Goal: Task Accomplishment & Management: Use online tool/utility

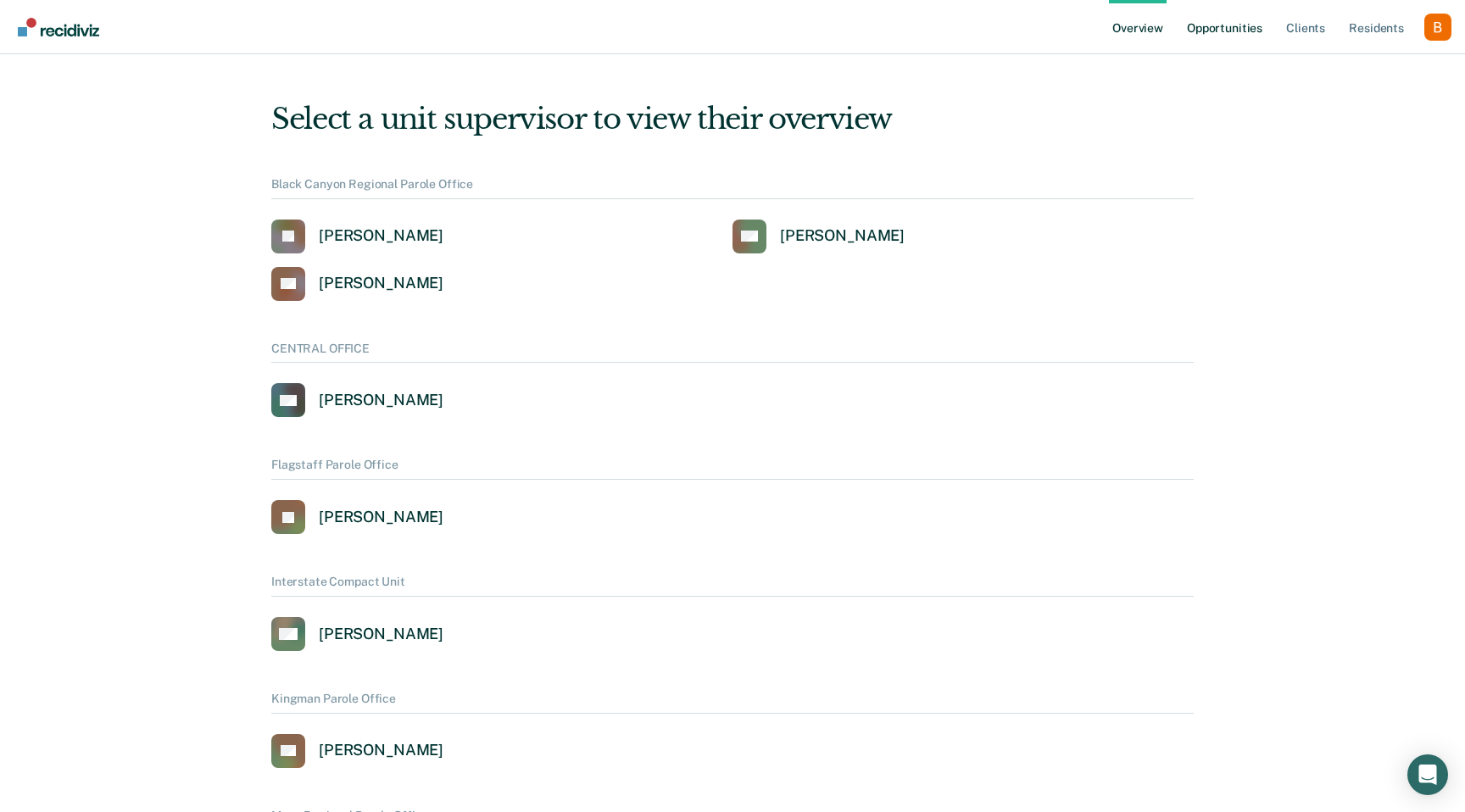
click at [1249, 46] on link "Opportunities" at bounding box center [1225, 27] width 82 height 55
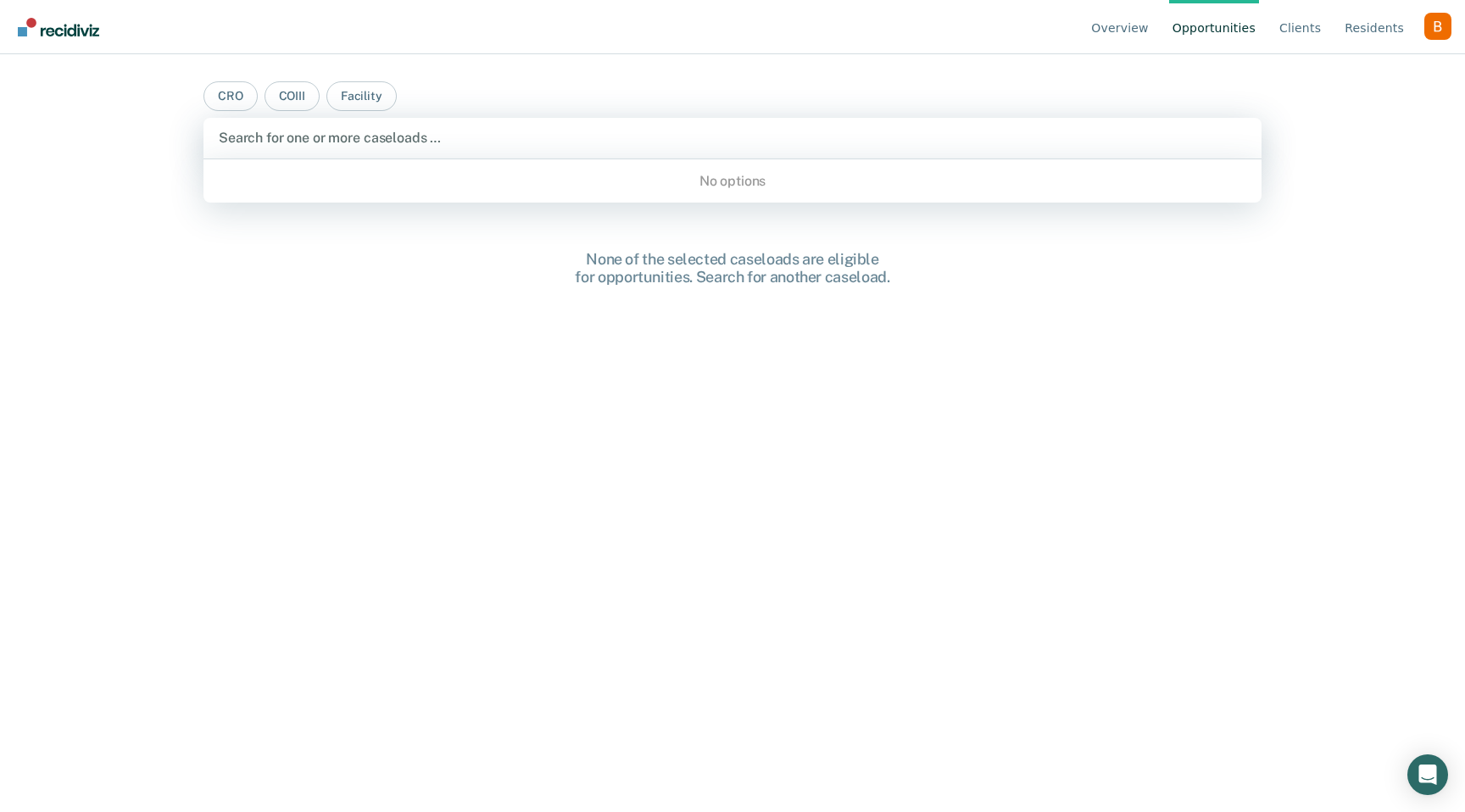
click at [740, 135] on div at bounding box center [732, 137] width 1027 height 19
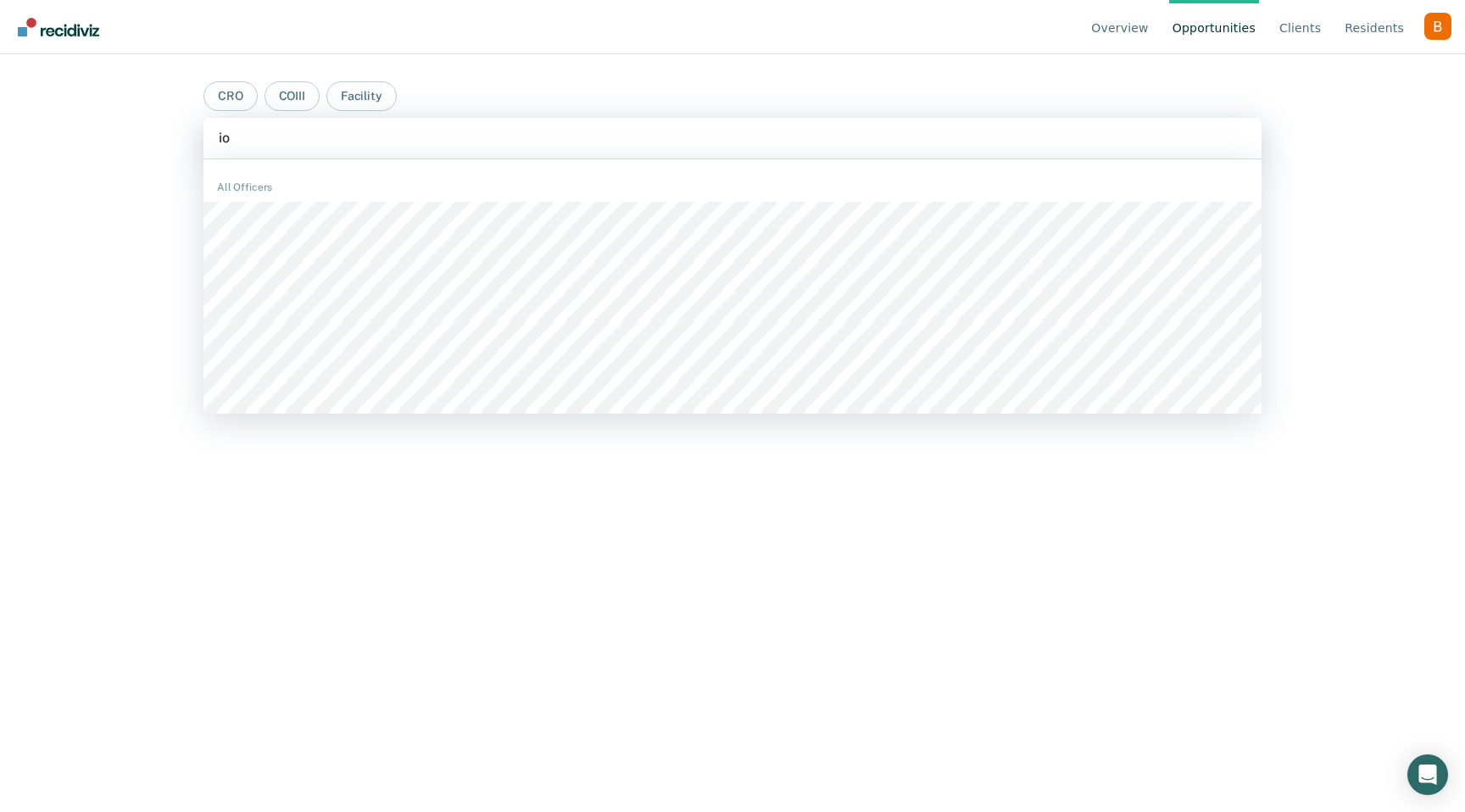
type input "i"
click at [1442, 28] on div "Profile dropdown button" at bounding box center [1438, 26] width 27 height 27
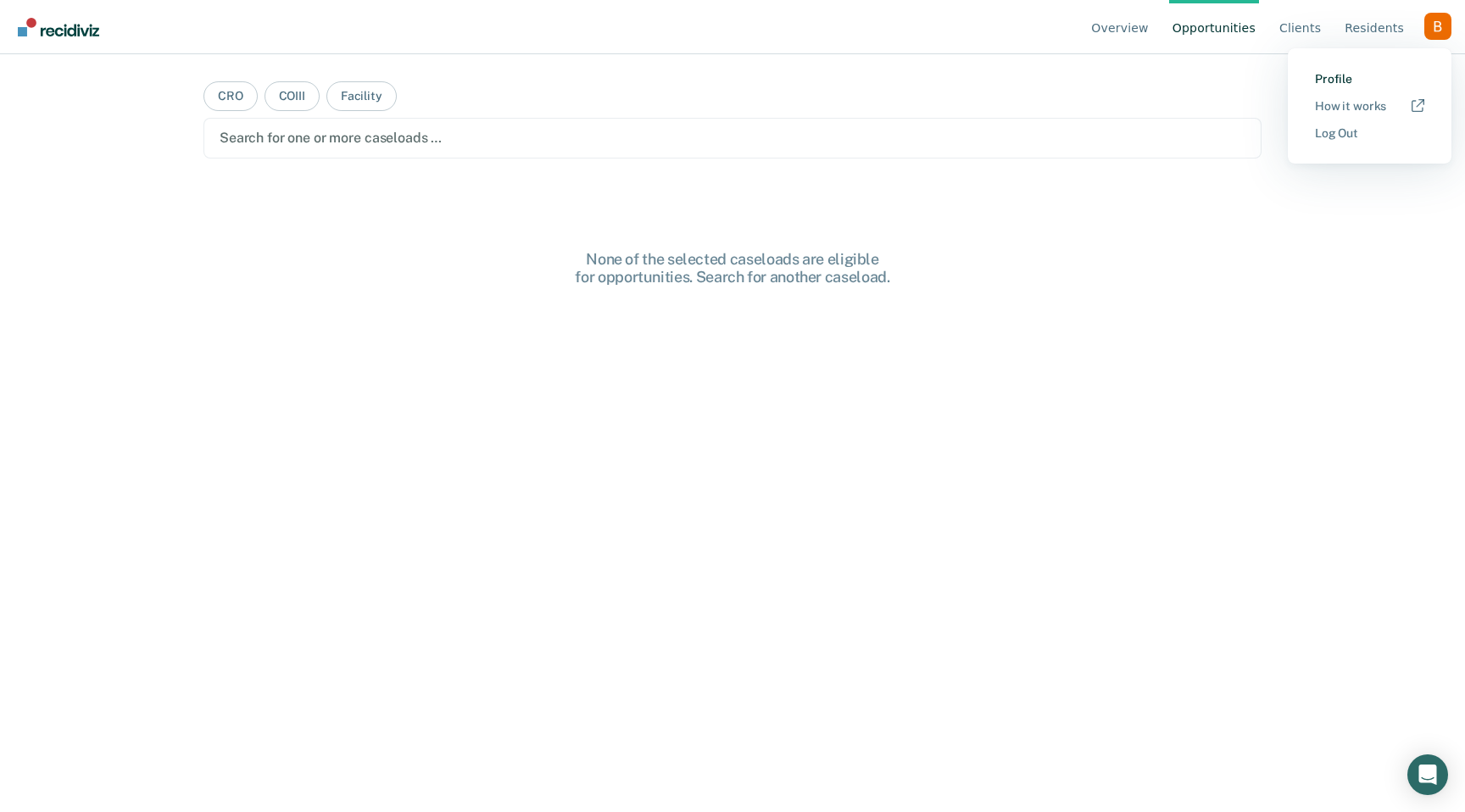
click at [1345, 72] on link "Profile" at bounding box center [1369, 79] width 109 height 15
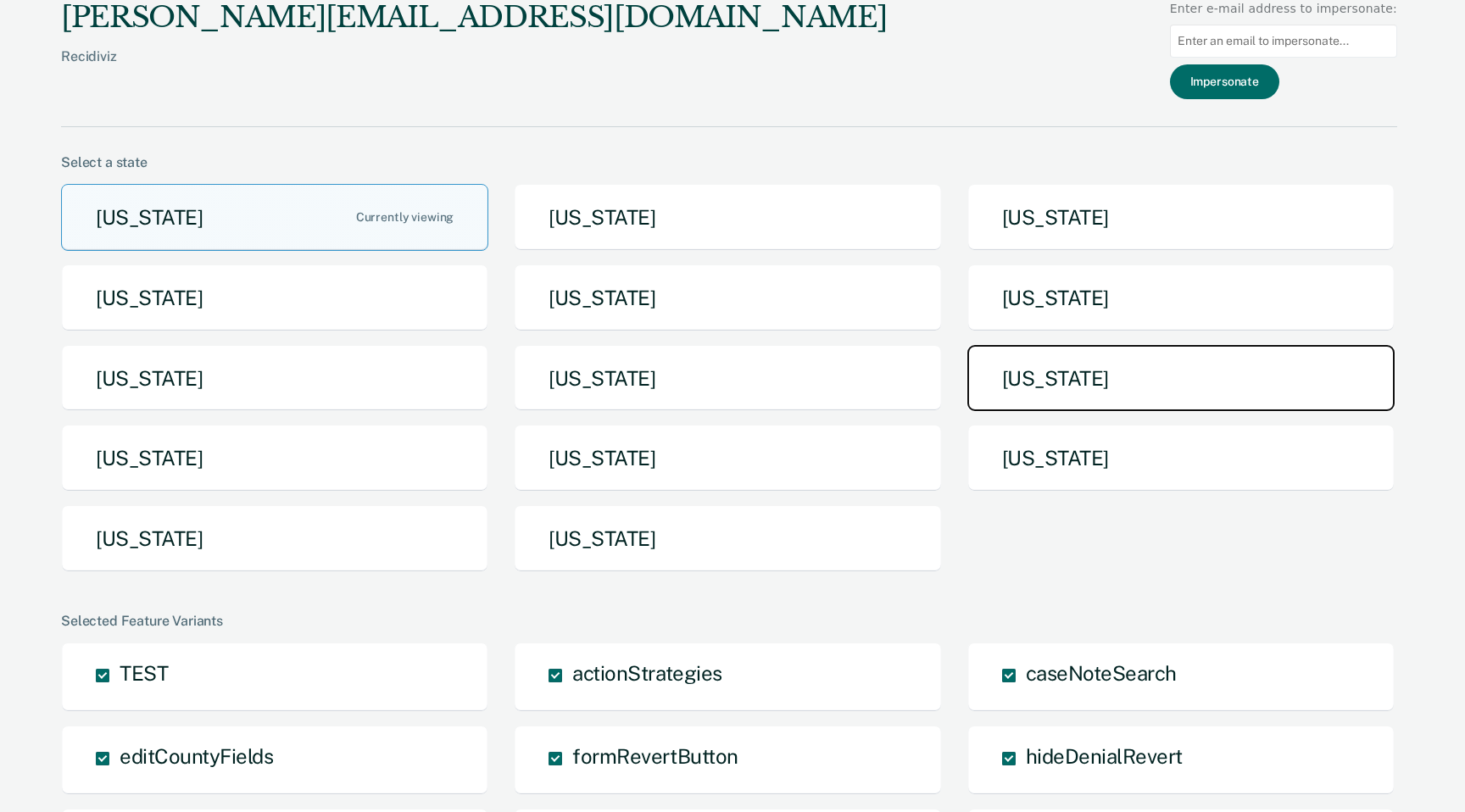
click at [995, 359] on button "[US_STATE]" at bounding box center [1180, 379] width 427 height 67
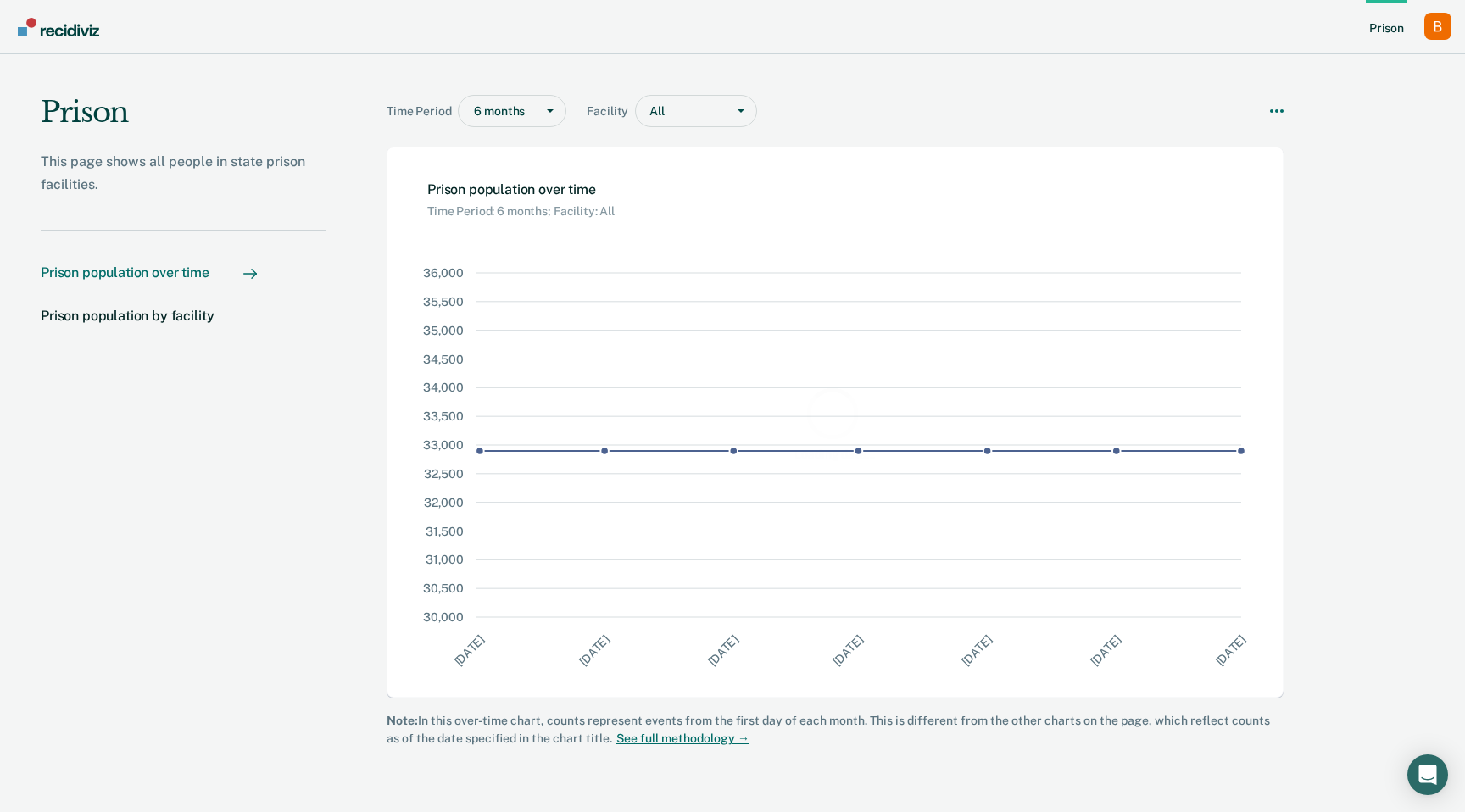
click at [1442, 24] on div "Profile dropdown button" at bounding box center [1438, 26] width 27 height 27
click at [1329, 80] on link "Profile" at bounding box center [1352, 79] width 144 height 15
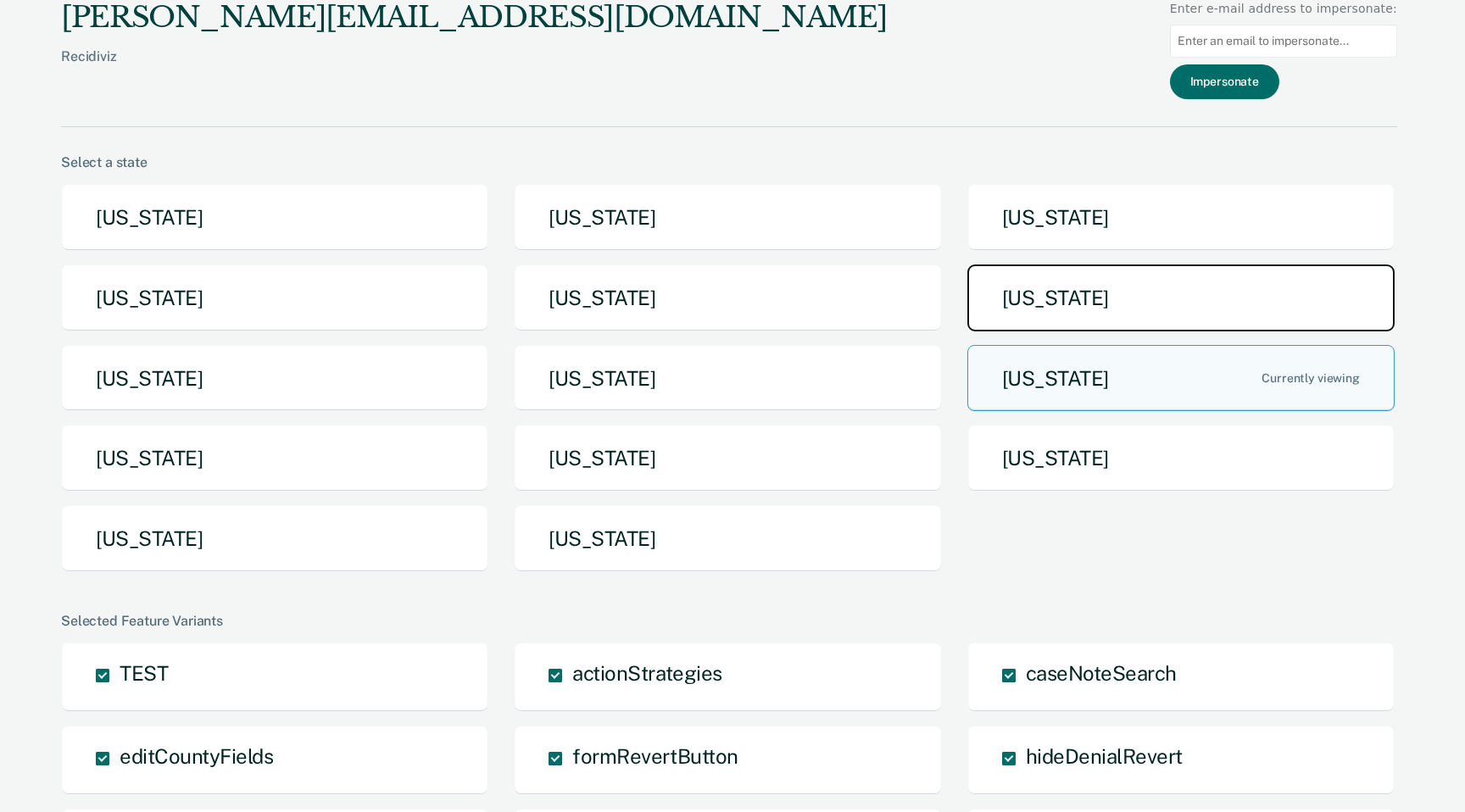
click at [1163, 279] on button "[US_STATE]" at bounding box center [1180, 298] width 427 height 67
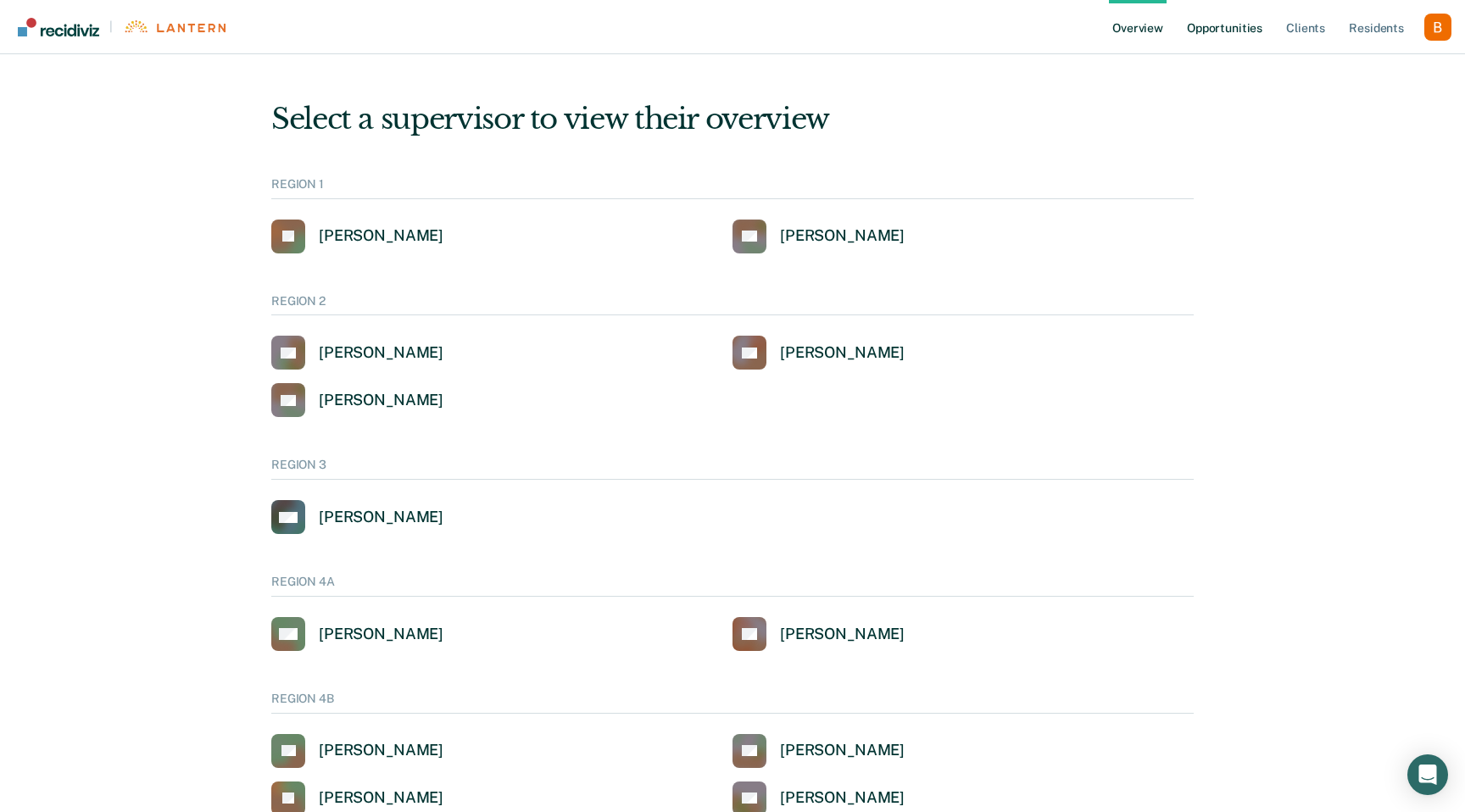
click at [1229, 16] on link "Opportunities" at bounding box center [1225, 27] width 82 height 55
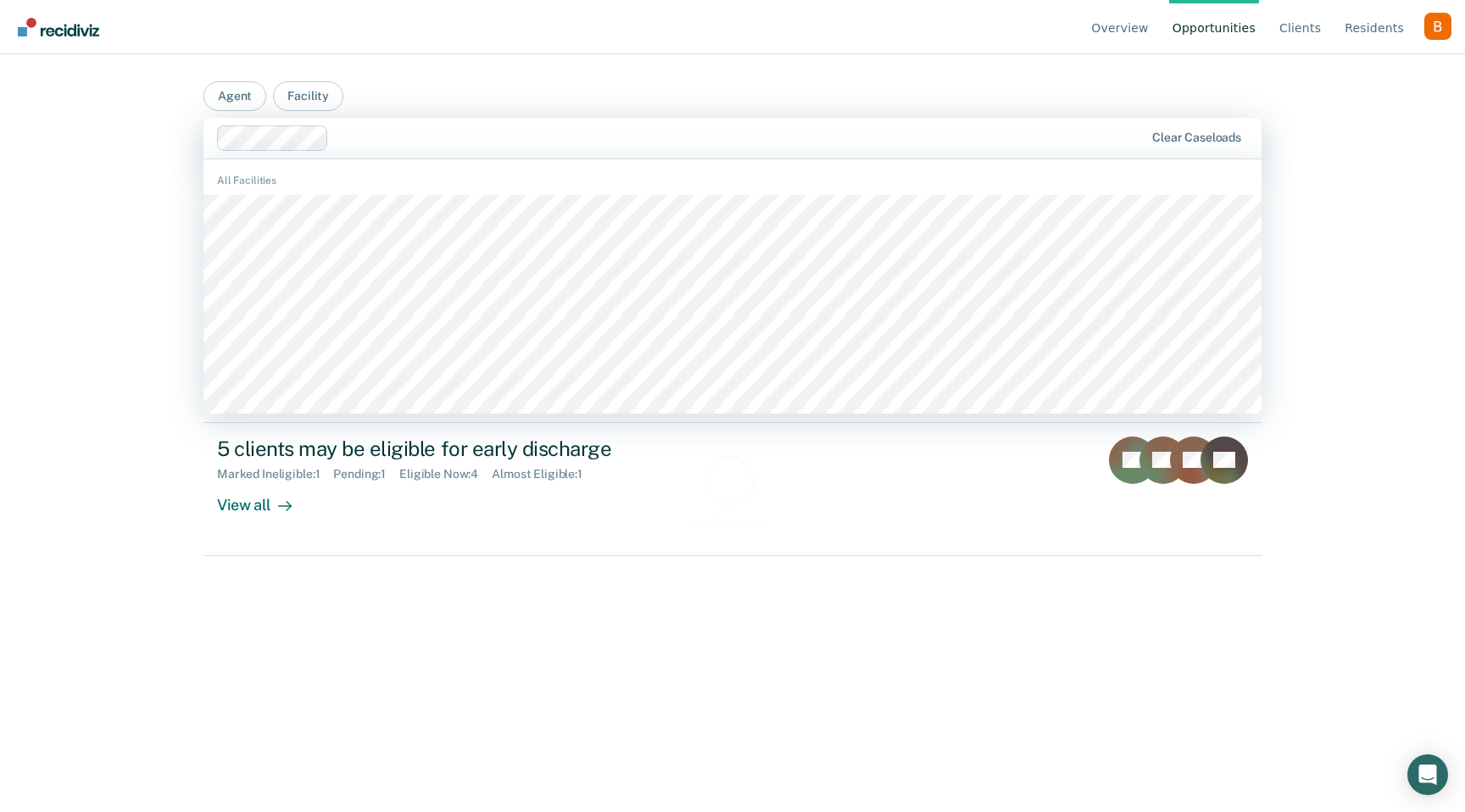
click at [556, 148] on div at bounding box center [680, 138] width 928 height 25
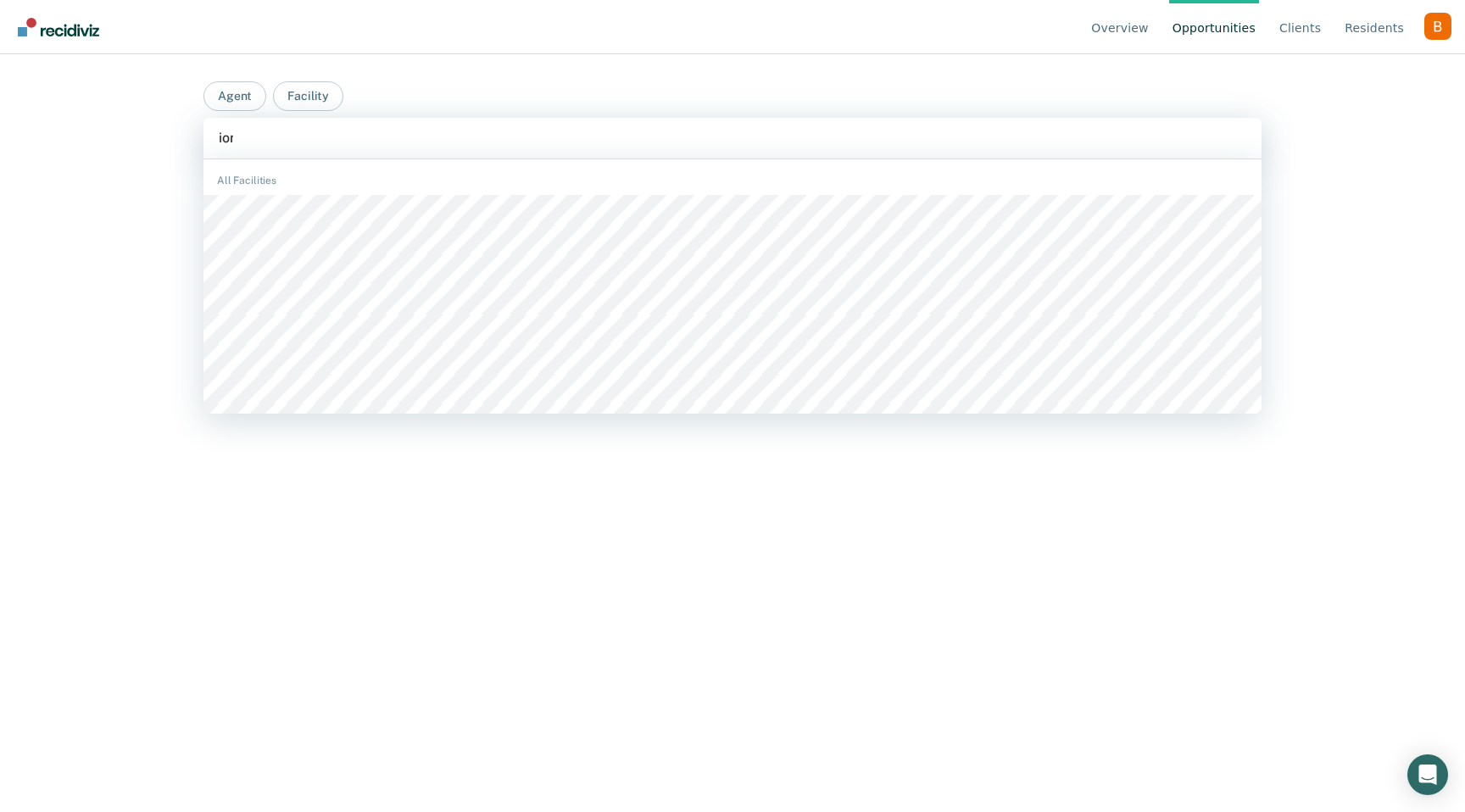
type input "ionia"
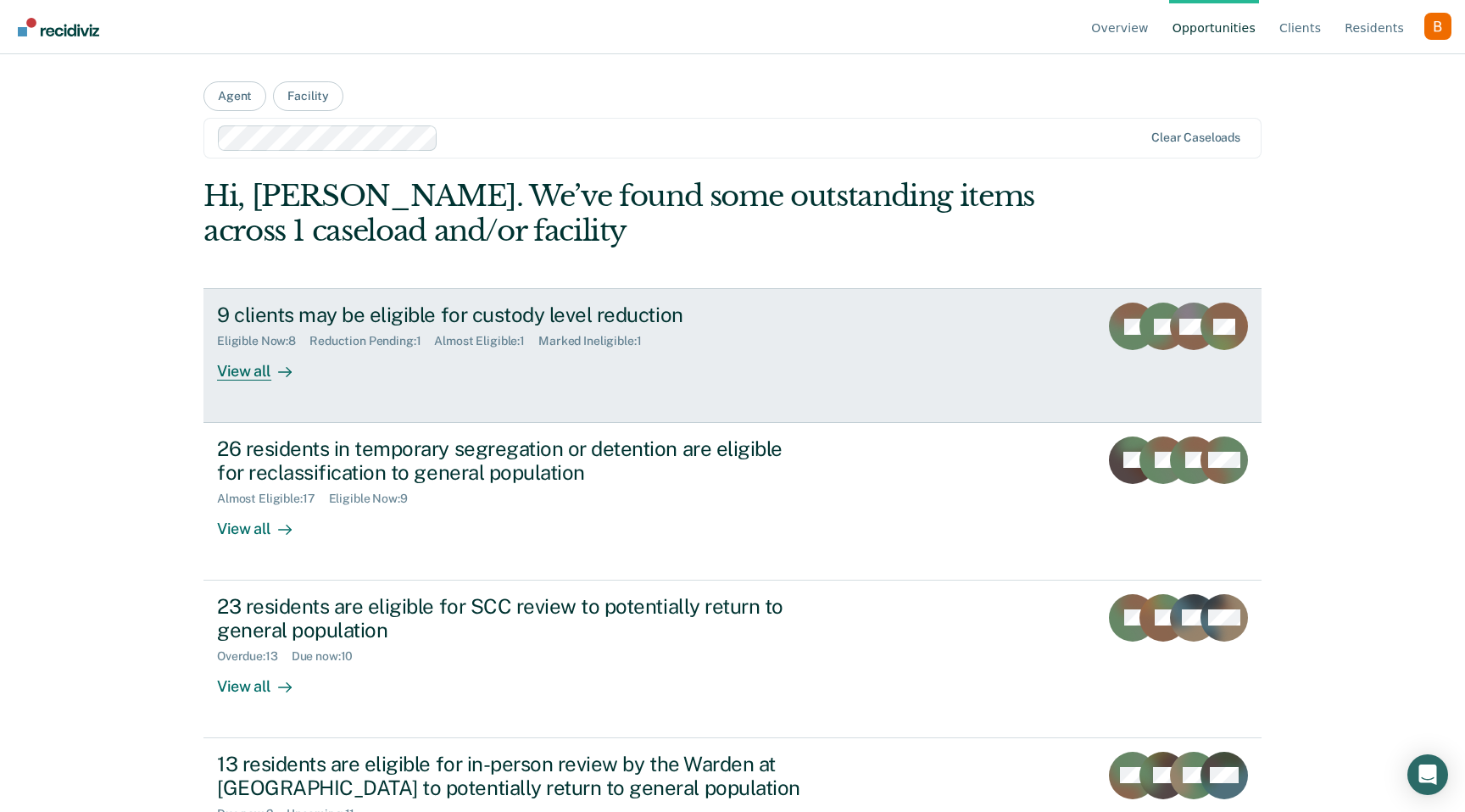
click at [502, 311] on div "9 clients may be eligible for custody level reduction" at bounding box center [514, 314] width 595 height 25
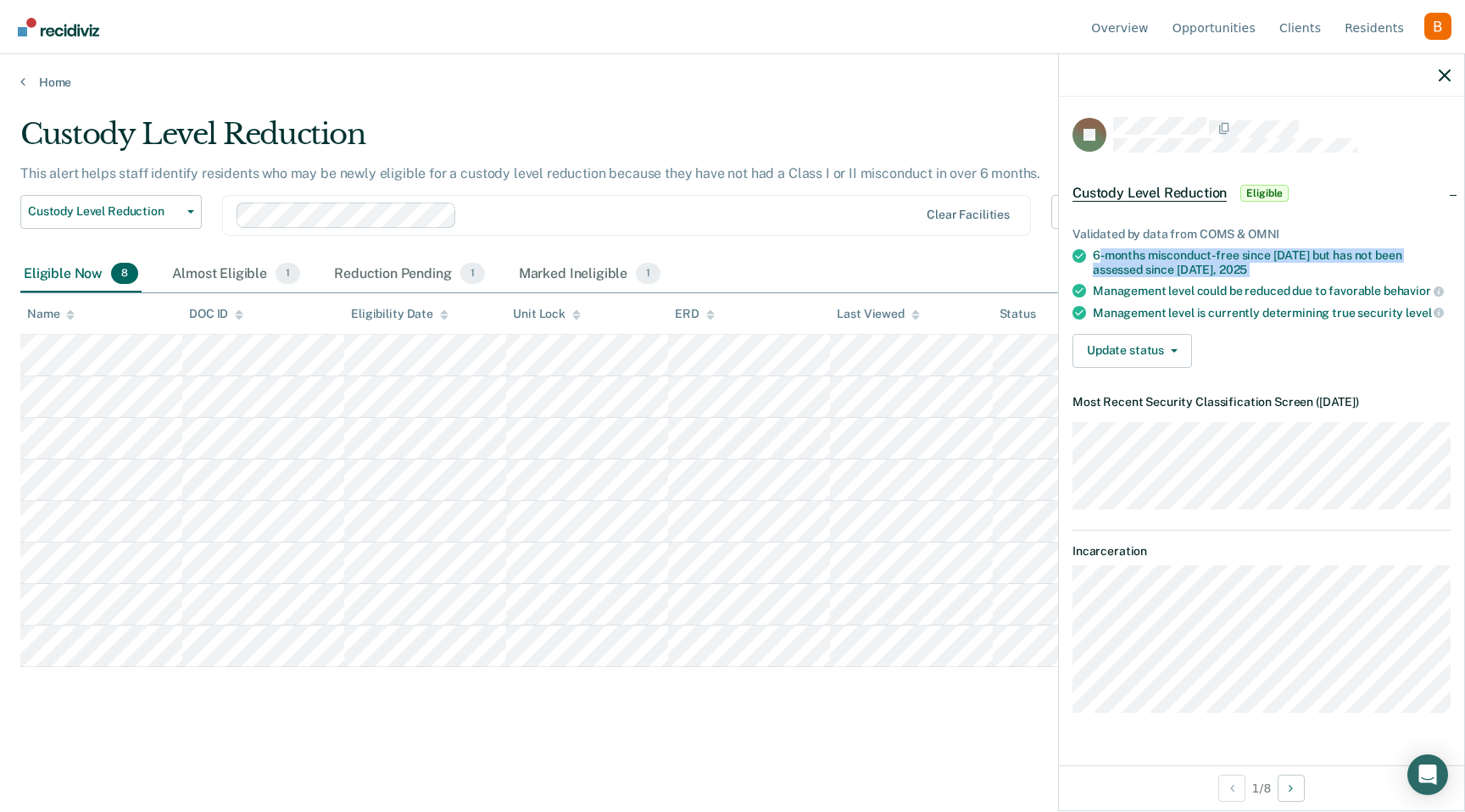
drag, startPoint x: 1096, startPoint y: 252, endPoint x: 1135, endPoint y: 275, distance: 45.3
click at [1135, 275] on ul "Validated by data from COMS & OMNI 6-months misconduct-free since [DATE] but ha…" at bounding box center [1261, 273] width 378 height 93
click at [1175, 279] on ul "Validated by data from COMS & OMNI 6-months misconduct-free since [DATE] but ha…" at bounding box center [1261, 273] width 378 height 93
